Goal: Information Seeking & Learning: Find specific fact

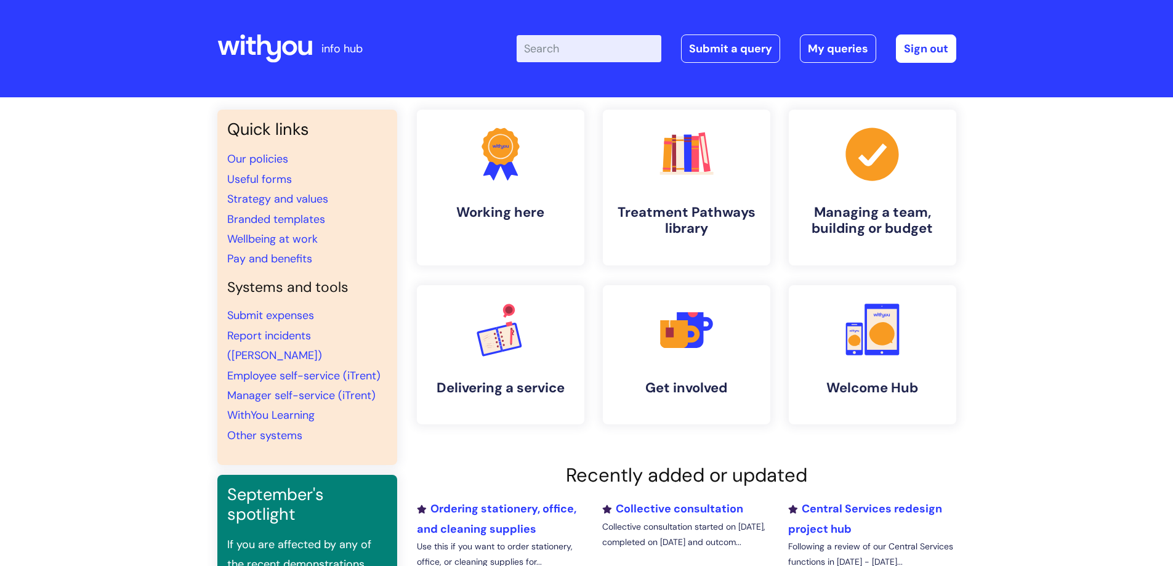
click at [579, 51] on input "Enter your search term here..." at bounding box center [588, 48] width 145 height 27
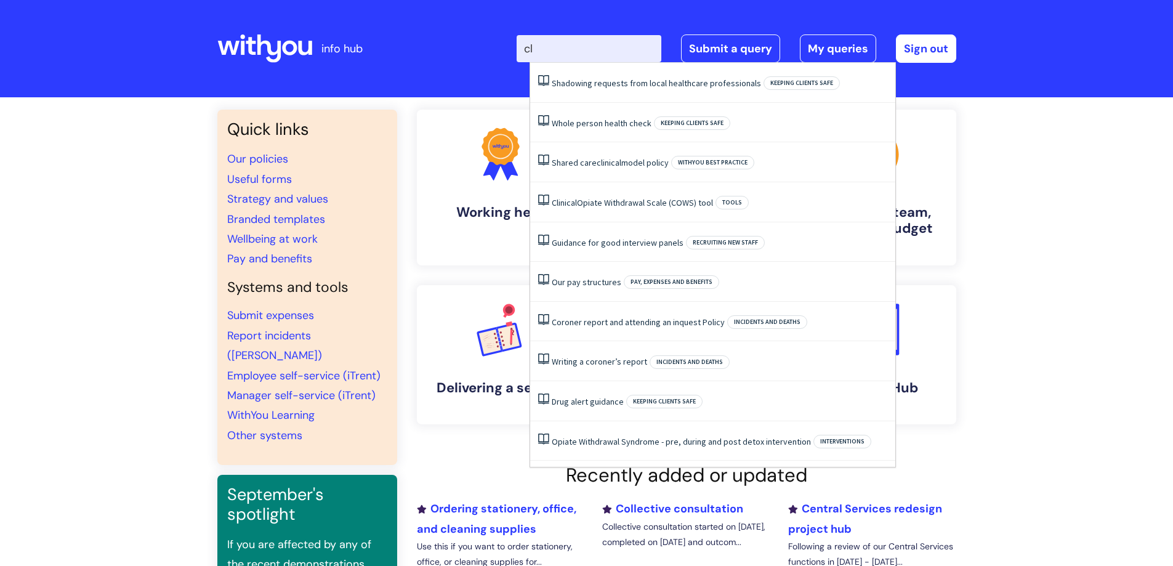
type input "c"
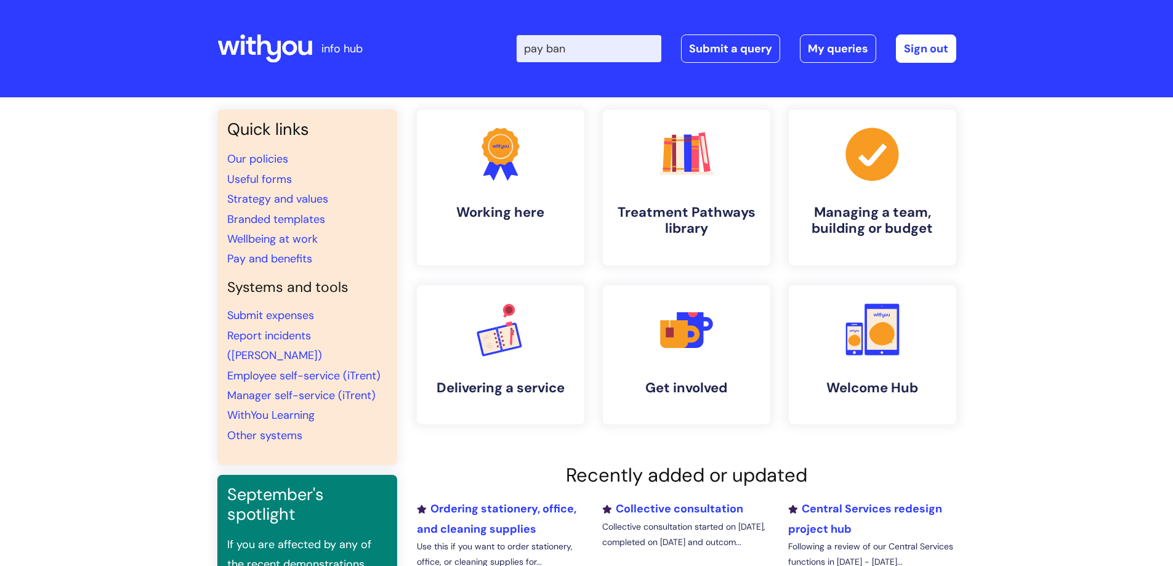
type input "pay band"
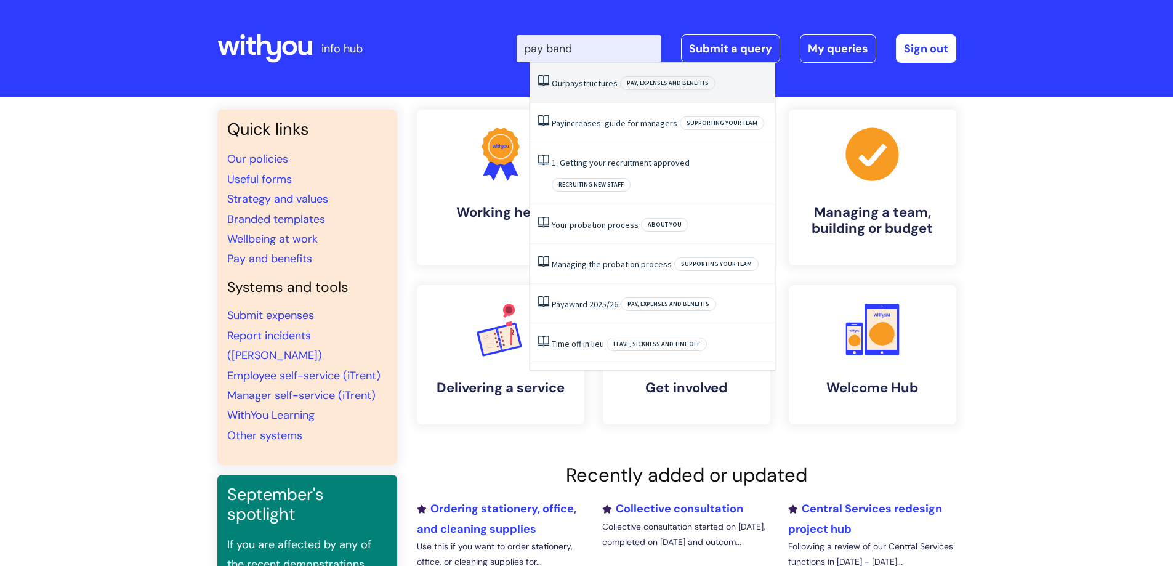
click at [585, 89] on li "Our pay structures Pay, expenses and benefits" at bounding box center [652, 83] width 244 height 40
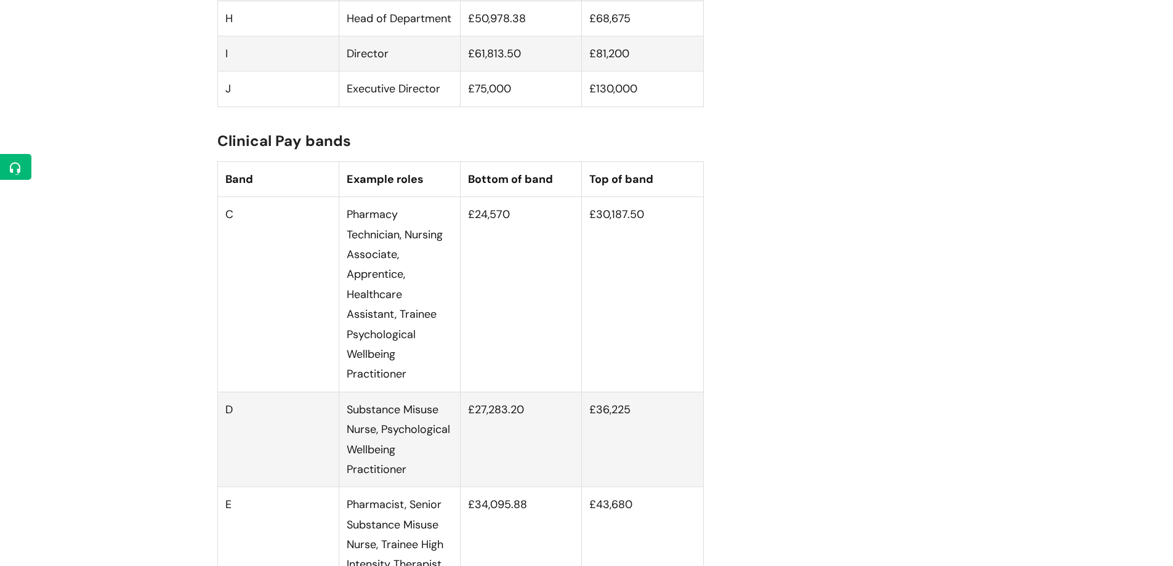
scroll to position [1416, 0]
